Goal: Transaction & Acquisition: Purchase product/service

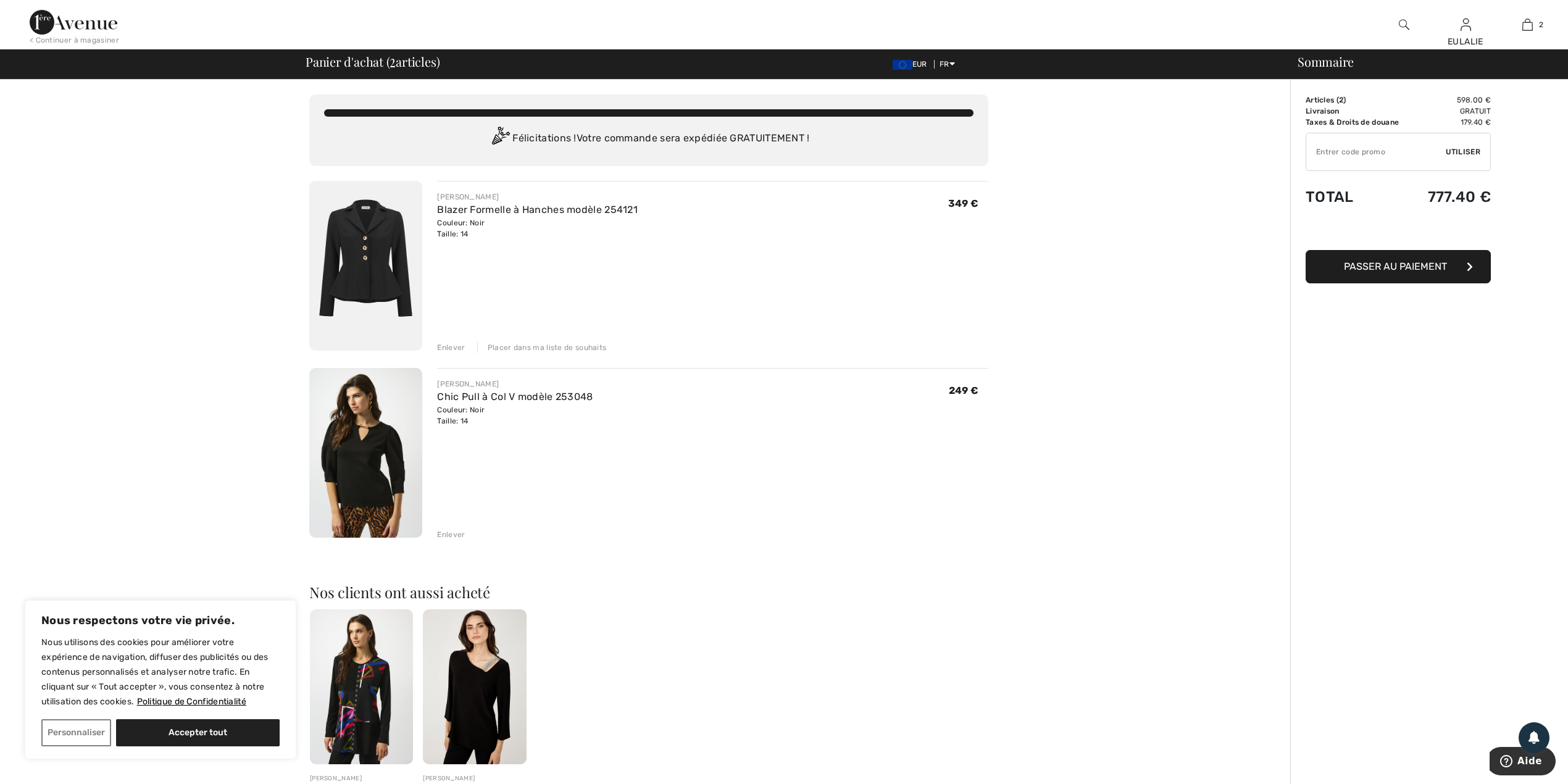
click at [371, 256] on img at bounding box center [366, 266] width 113 height 170
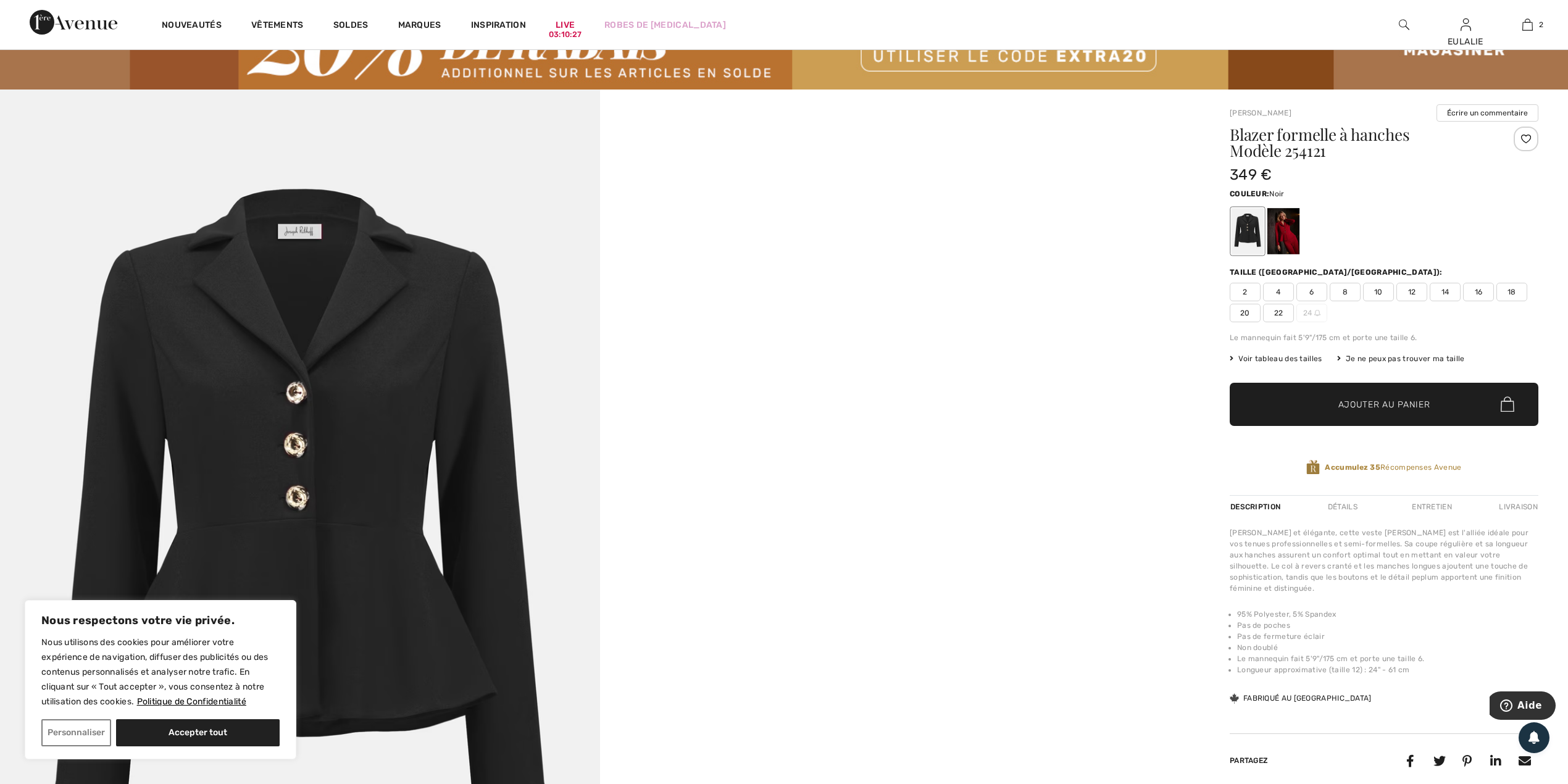
click at [1528, 137] on div at bounding box center [1526, 139] width 25 height 25
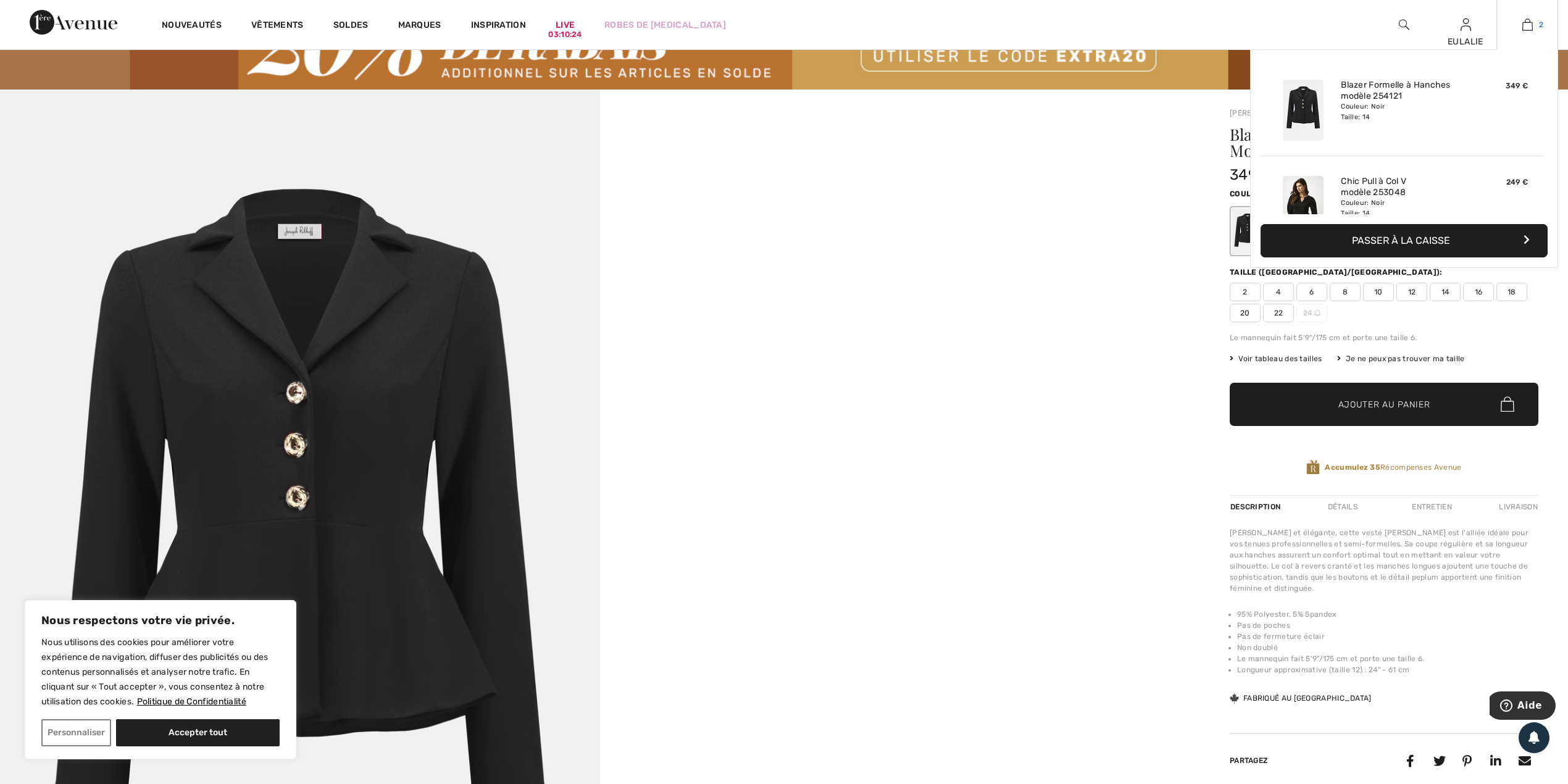
click at [1526, 25] on img at bounding box center [1528, 24] width 11 height 15
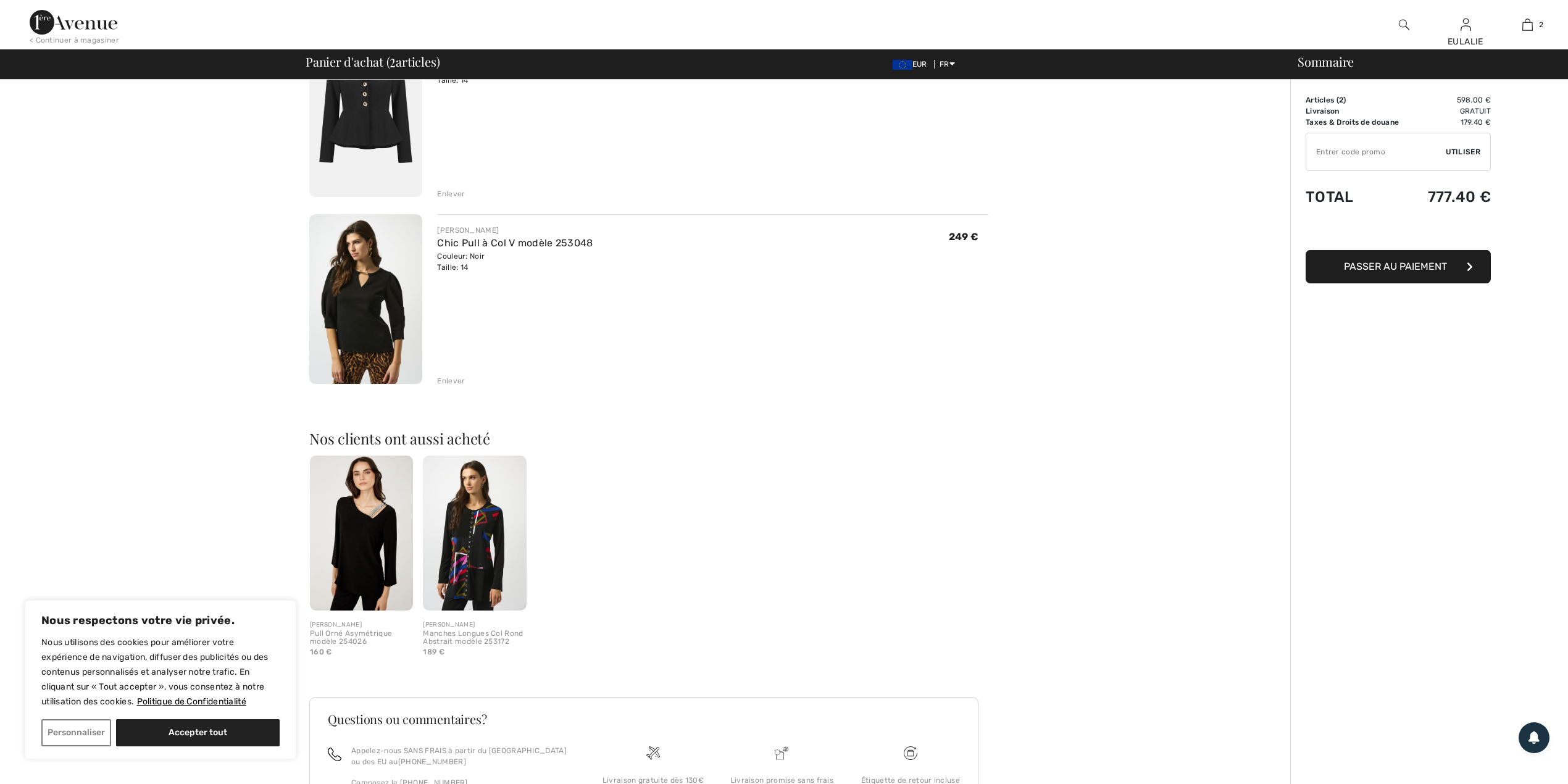
scroll to position [165, 0]
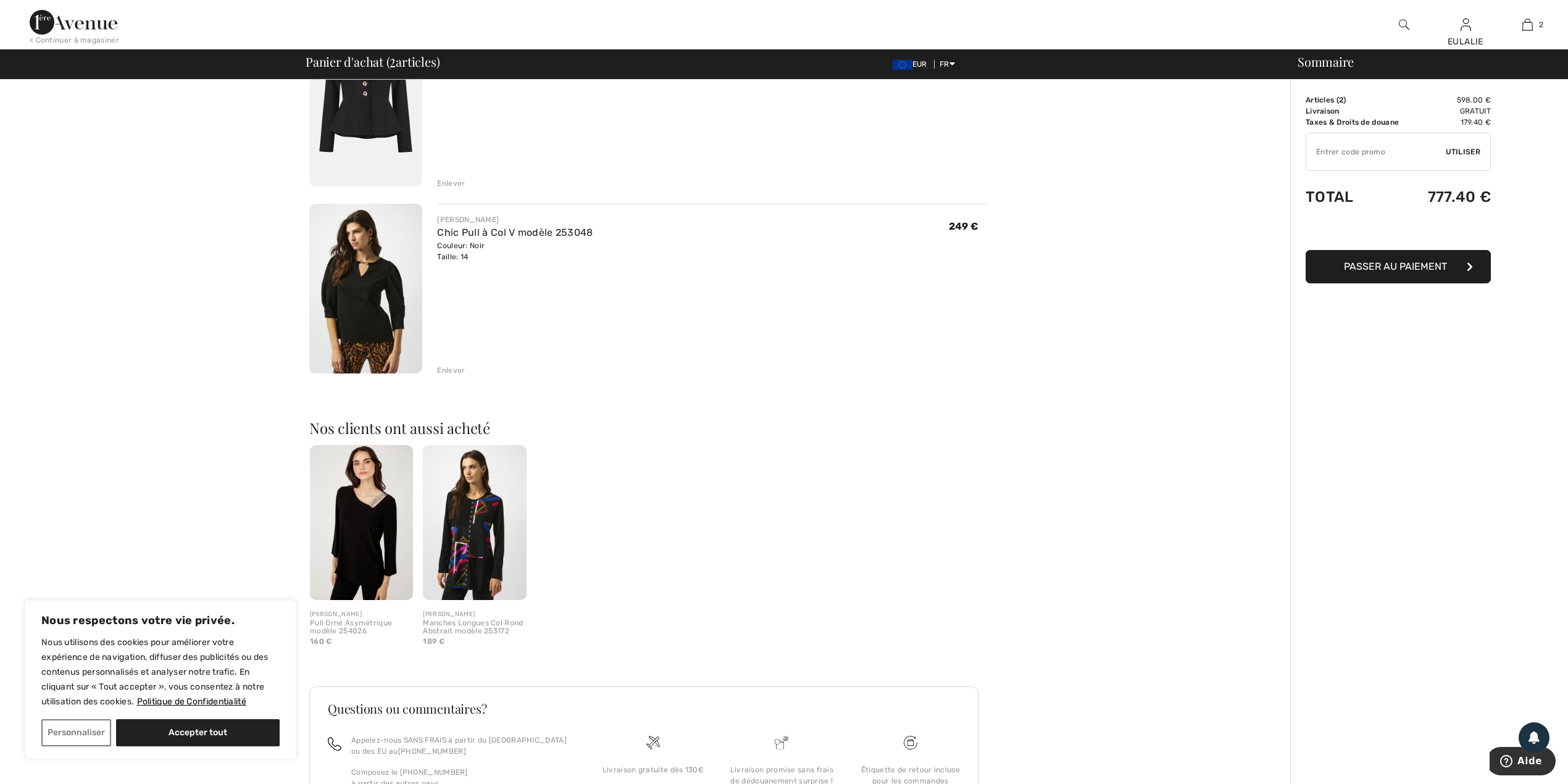
click at [354, 291] on img at bounding box center [366, 289] width 113 height 170
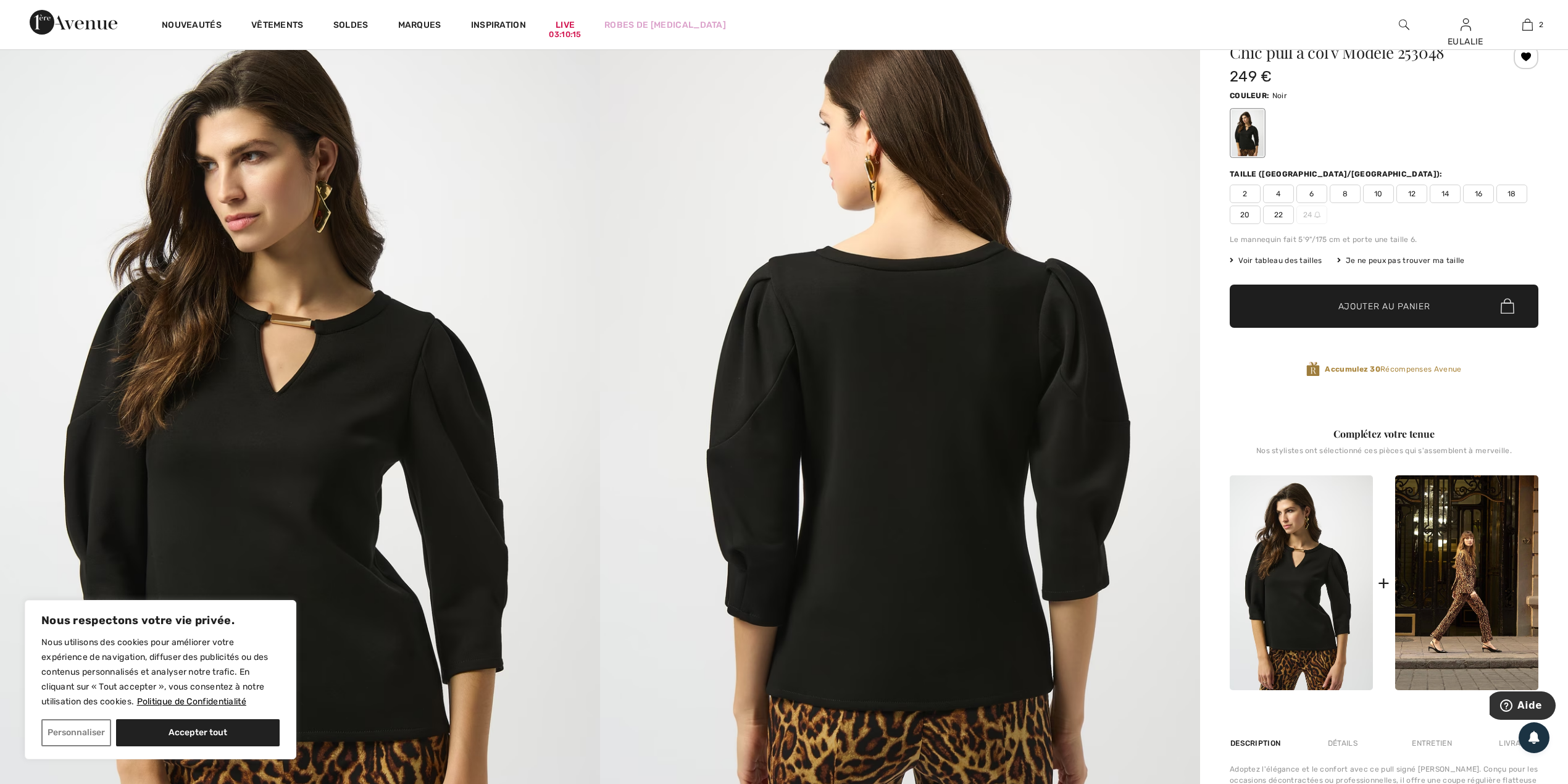
click at [863, 364] on img at bounding box center [900, 457] width 600 height 899
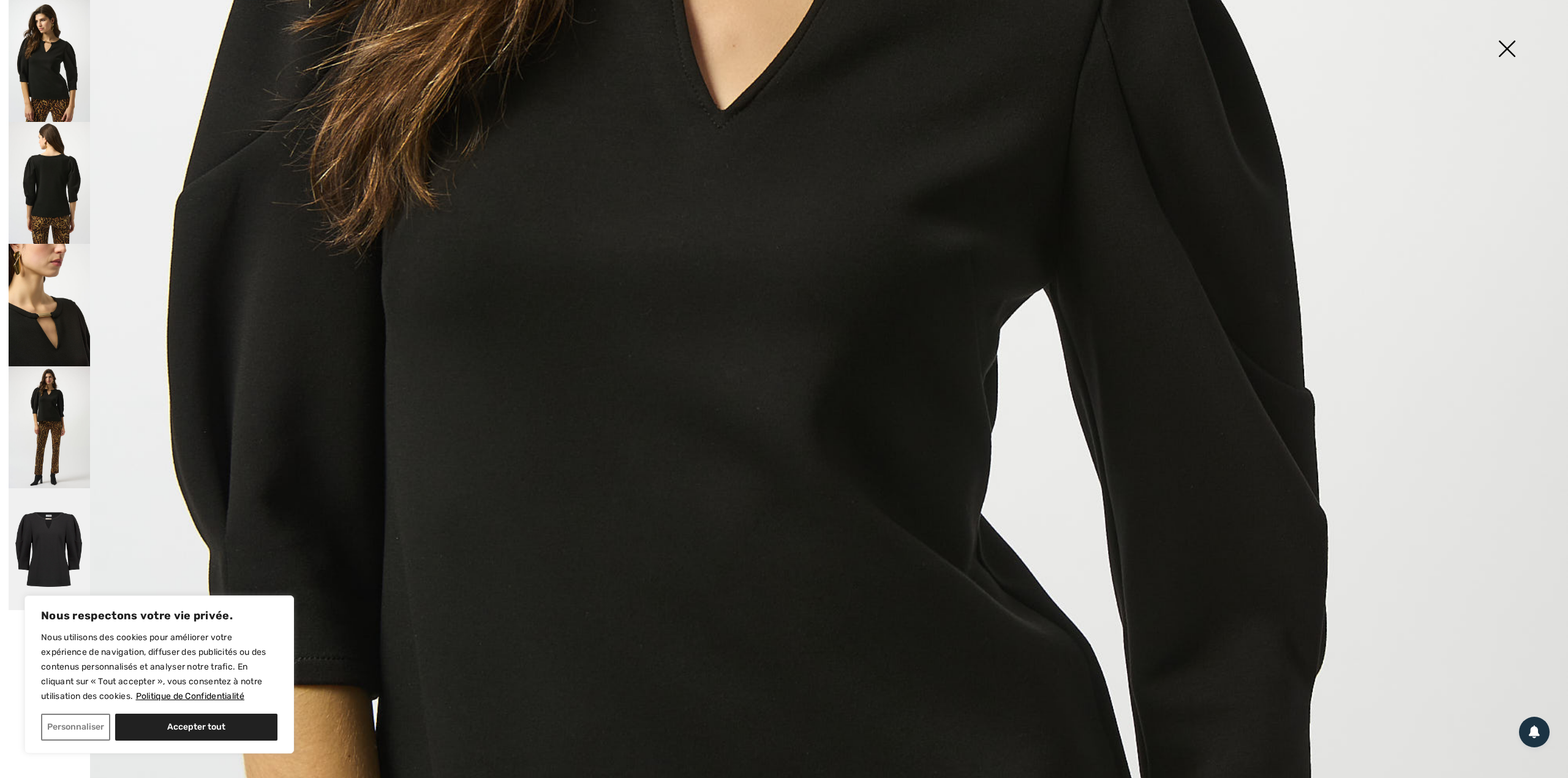
scroll to position [1062, 0]
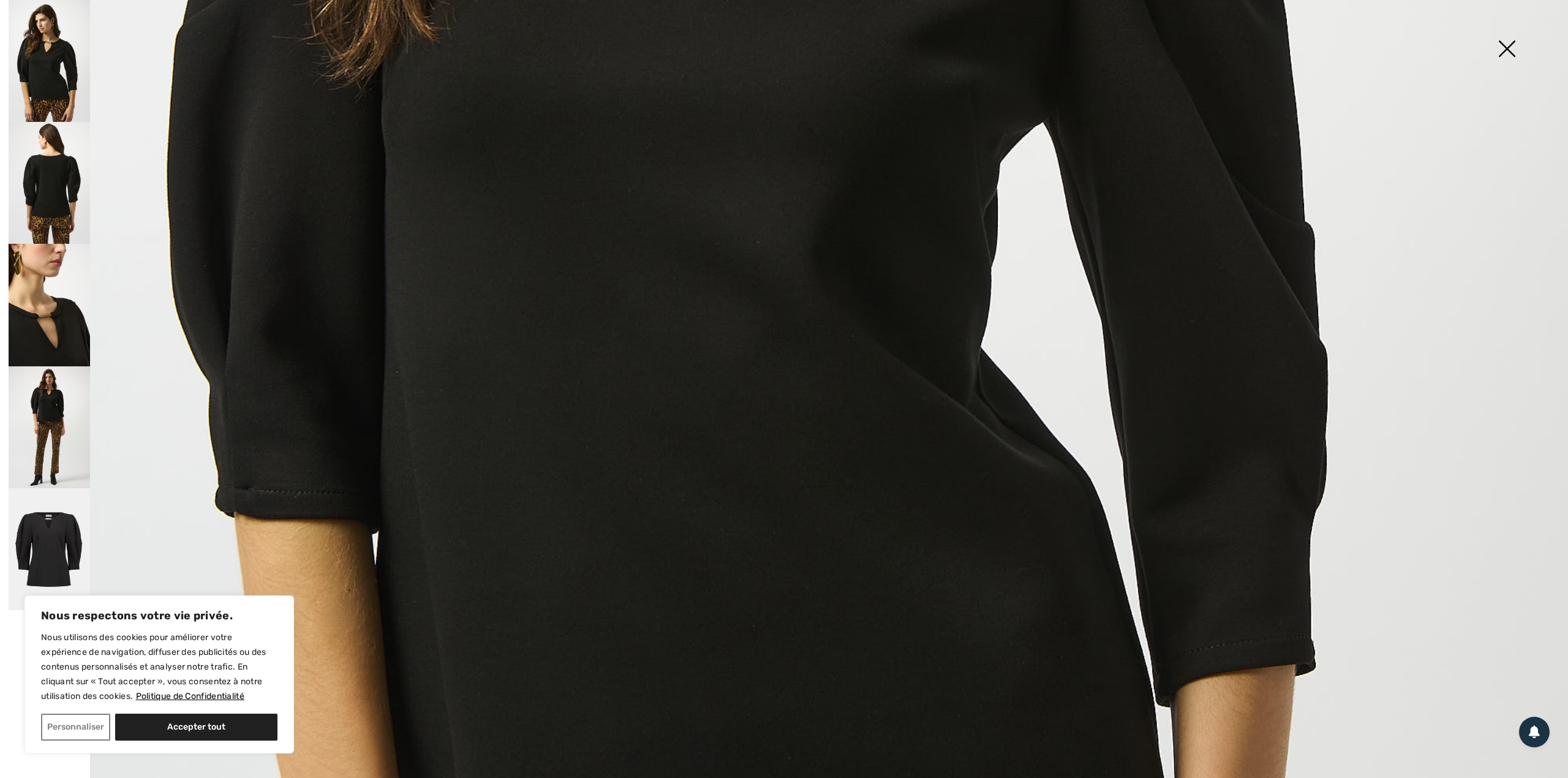
click at [41, 215] on img at bounding box center [49, 182] width 81 height 122
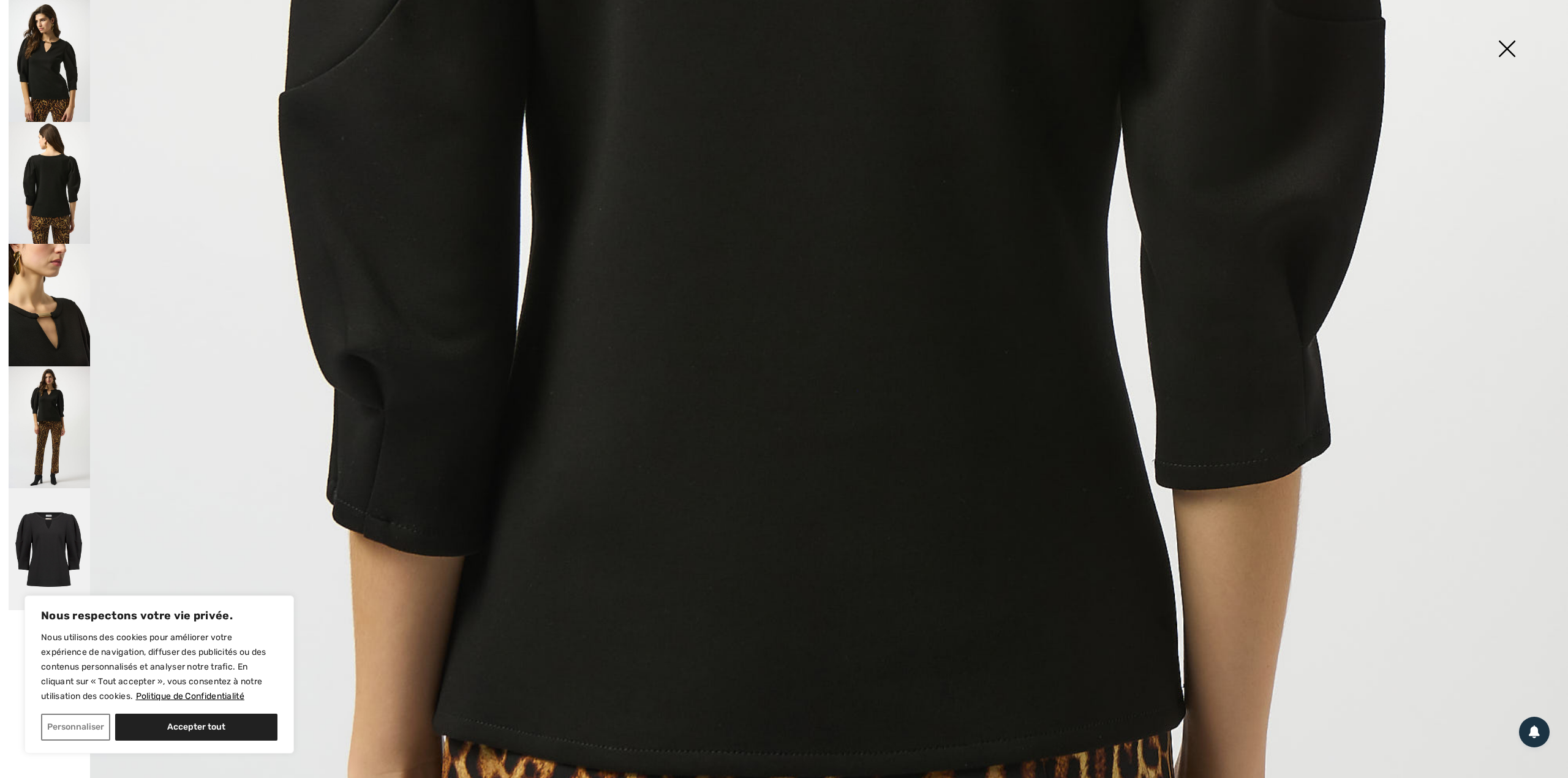
click at [49, 401] on img at bounding box center [49, 427] width 81 height 122
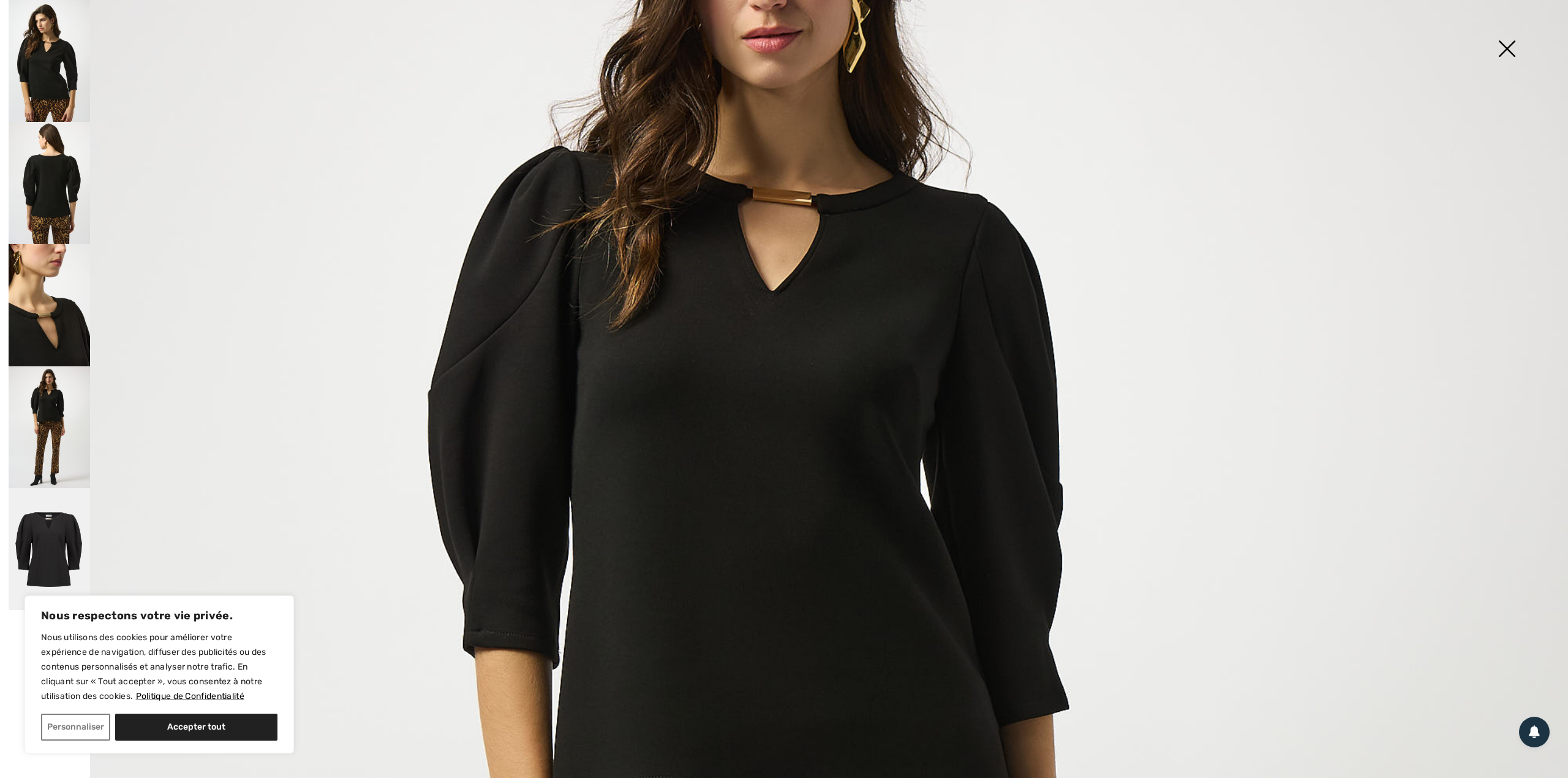
scroll to position [245, 0]
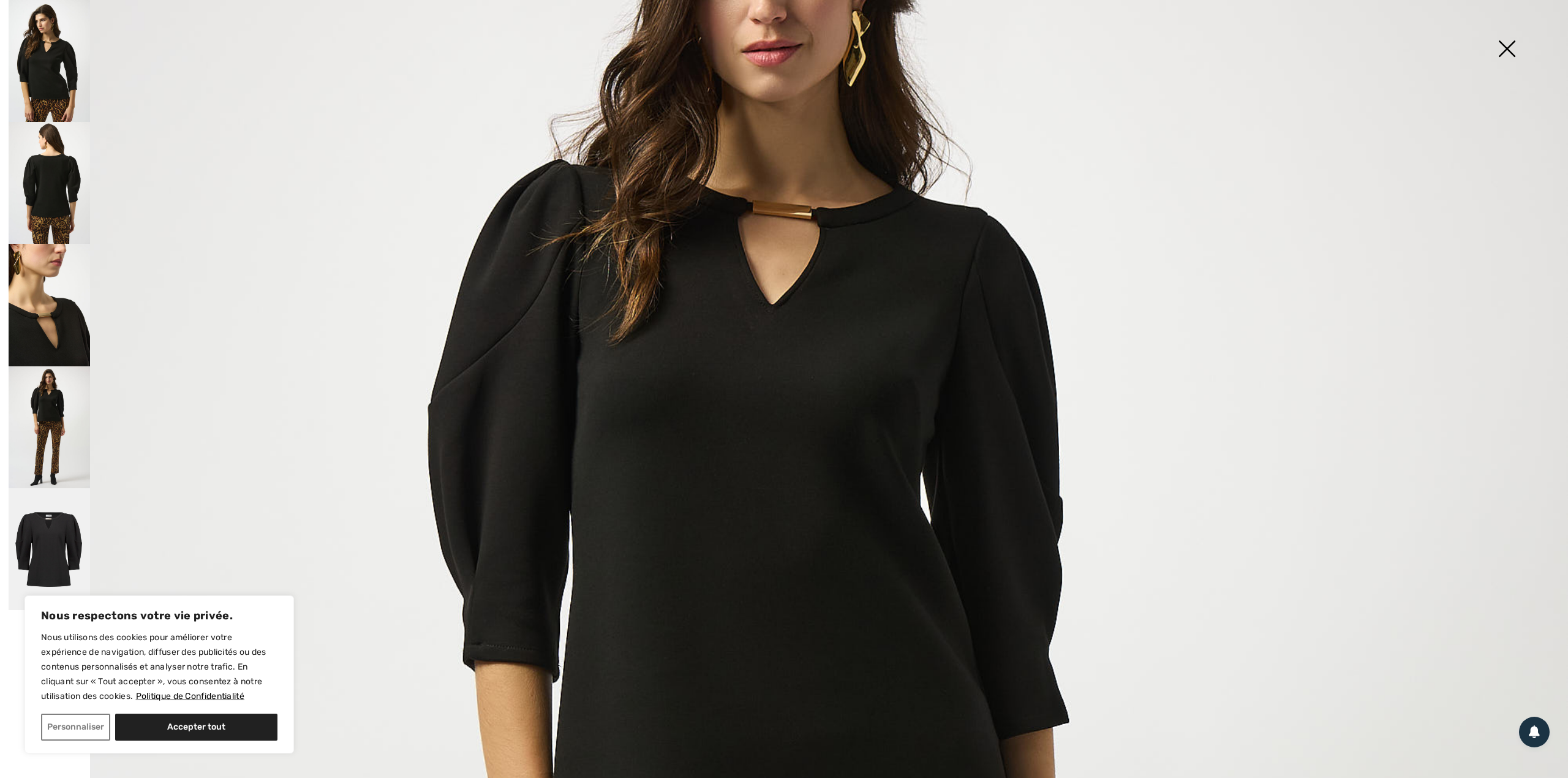
click at [1505, 44] on img at bounding box center [1507, 50] width 61 height 63
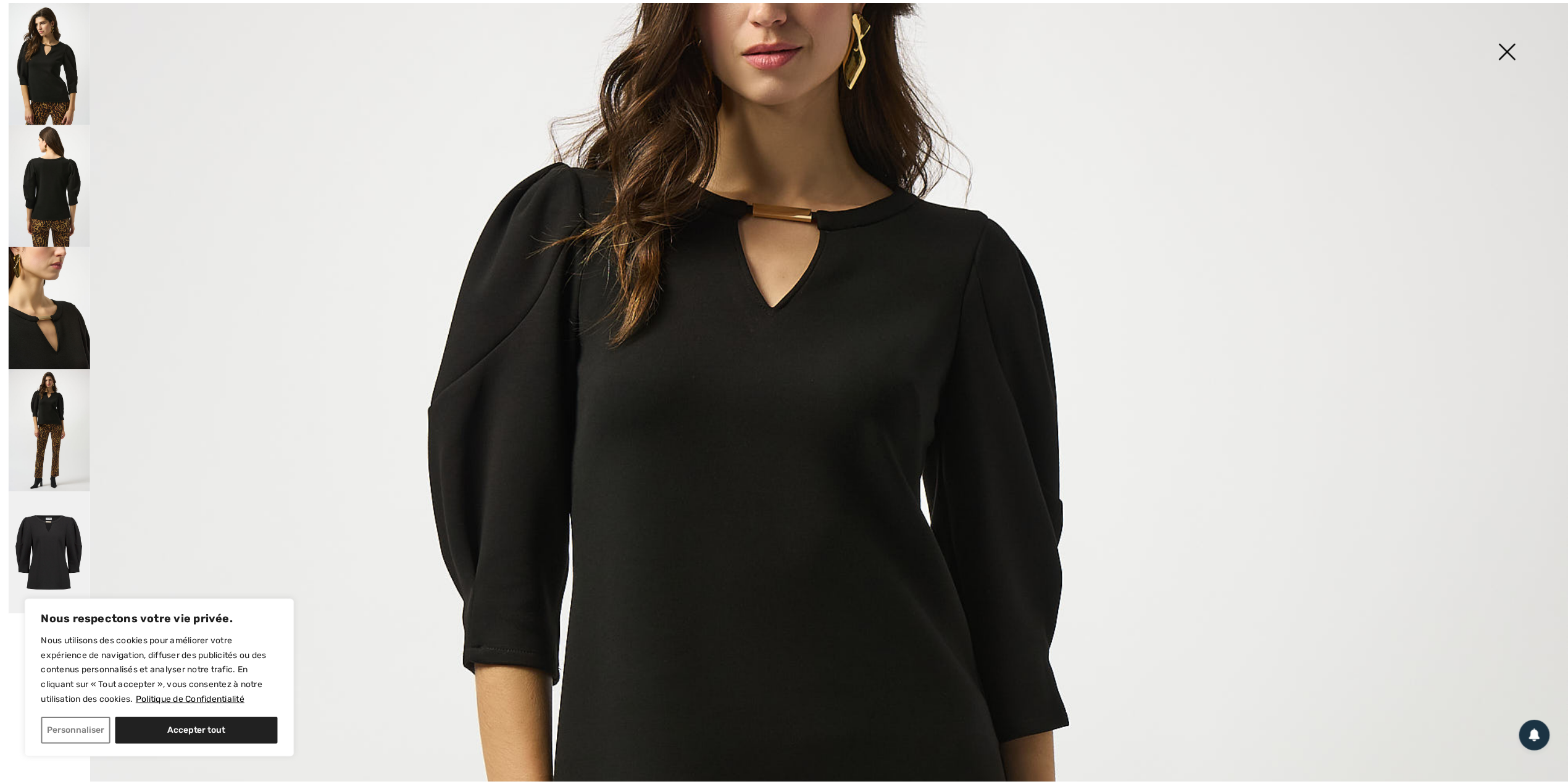
scroll to position [165, 0]
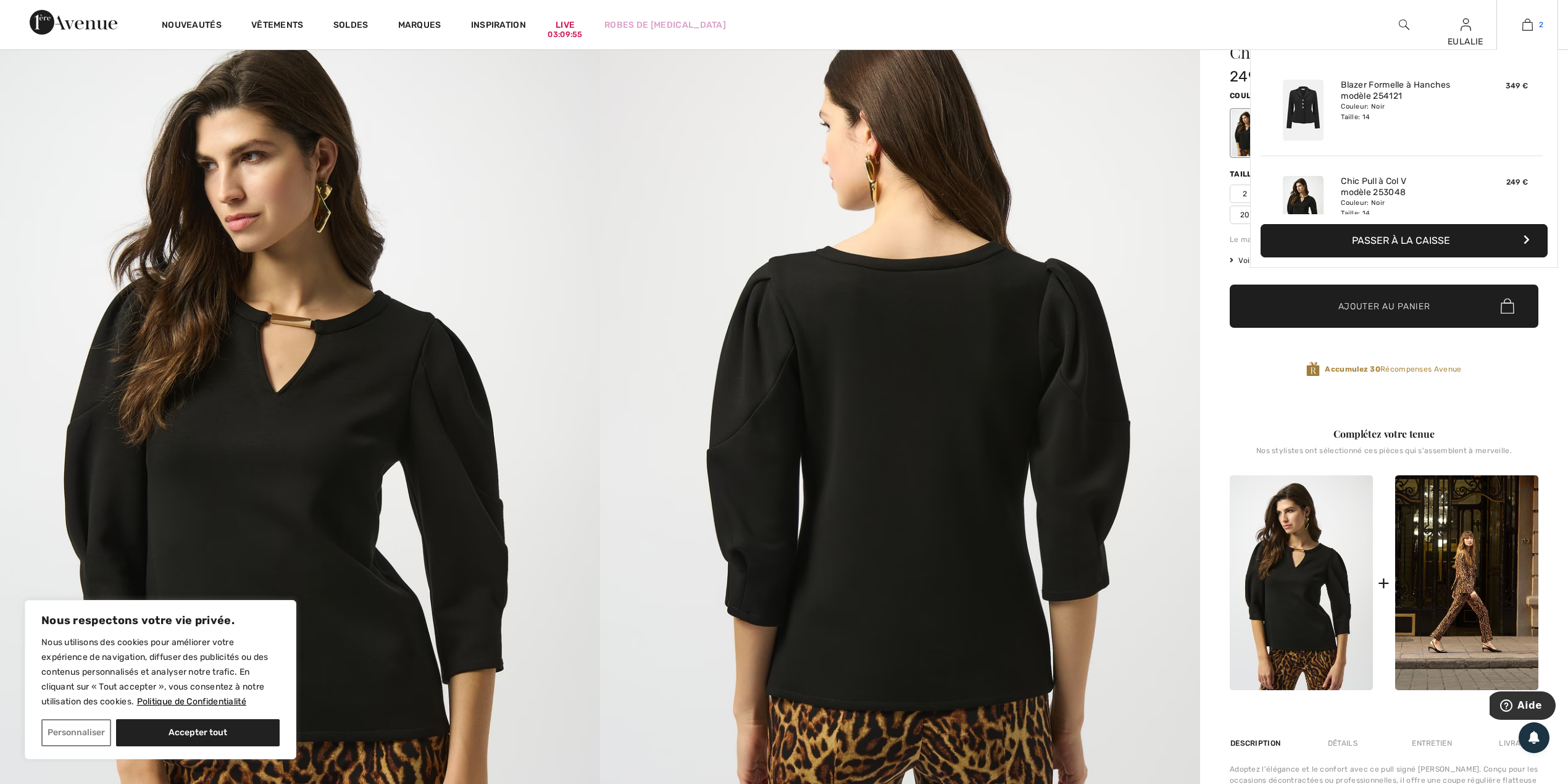
click at [1526, 25] on img at bounding box center [1528, 24] width 11 height 15
